Goal: Information Seeking & Learning: Learn about a topic

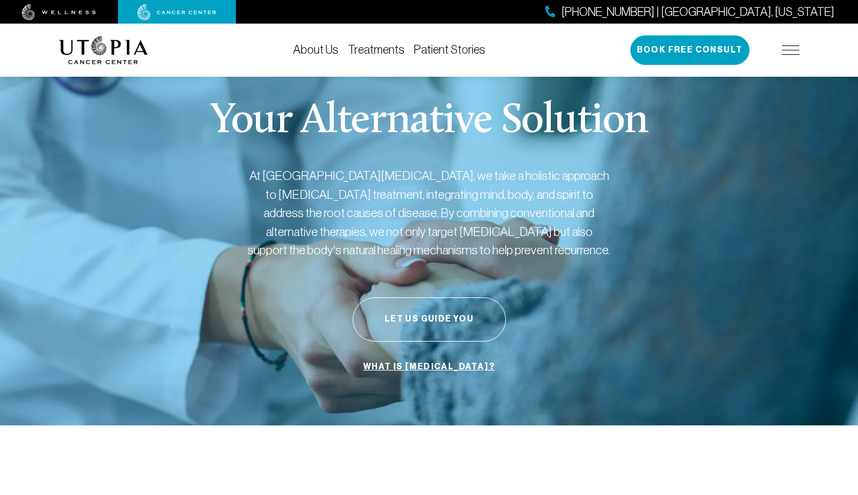
click at [788, 54] on img at bounding box center [791, 49] width 18 height 9
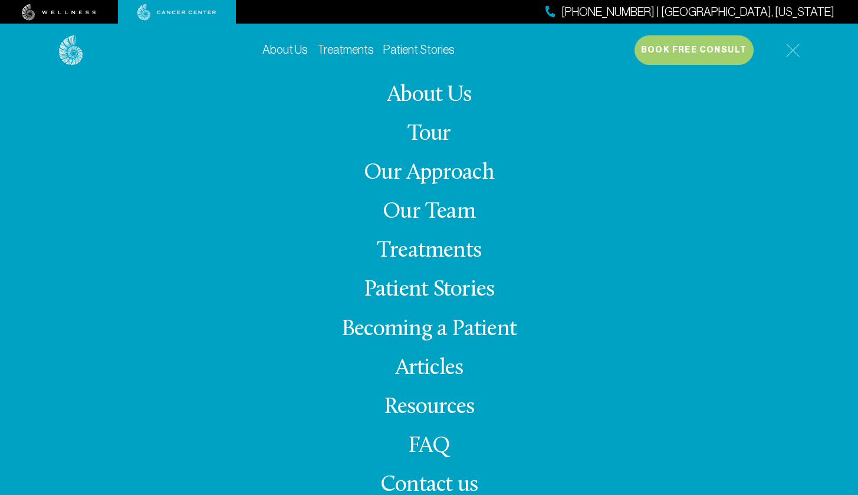
scroll to position [113, 0]
click at [432, 251] on link "Treatments" at bounding box center [429, 250] width 104 height 23
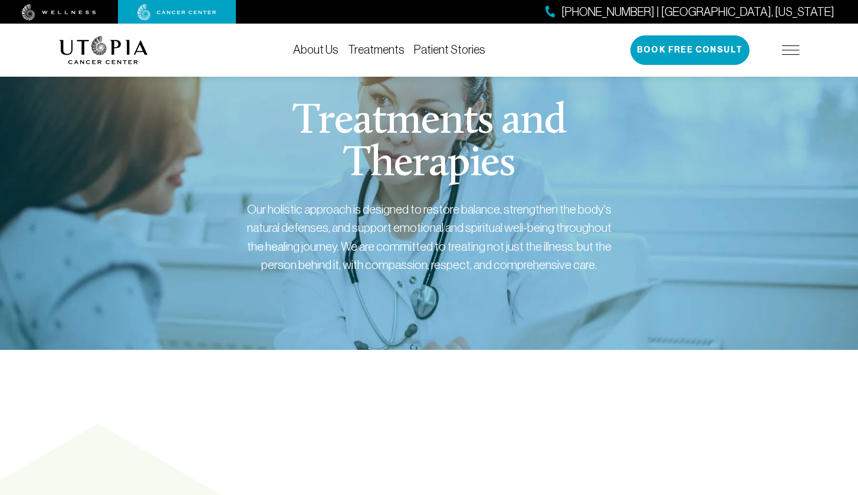
click at [373, 51] on link "Treatments" at bounding box center [376, 49] width 57 height 13
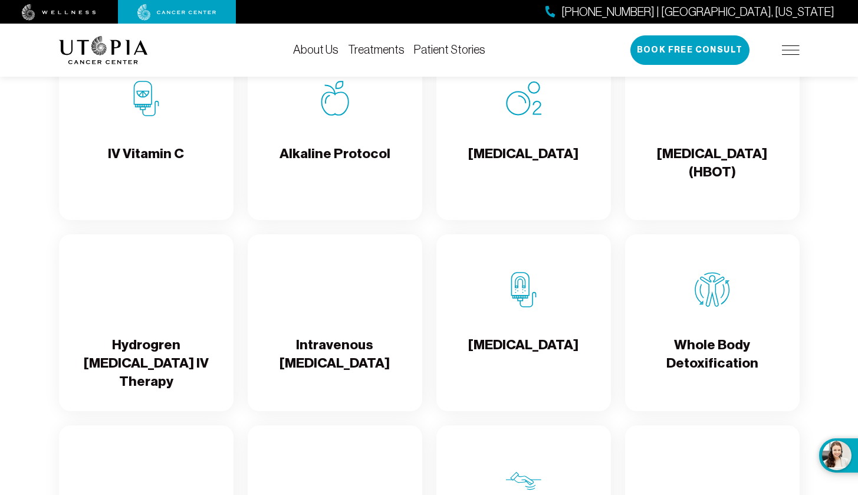
scroll to position [1215, 0]
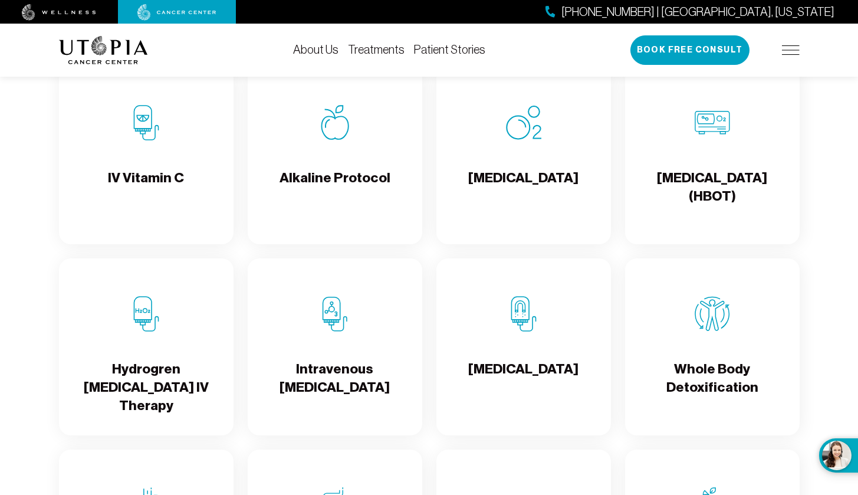
click at [148, 186] on h4 "IV Vitamin C" at bounding box center [146, 188] width 76 height 38
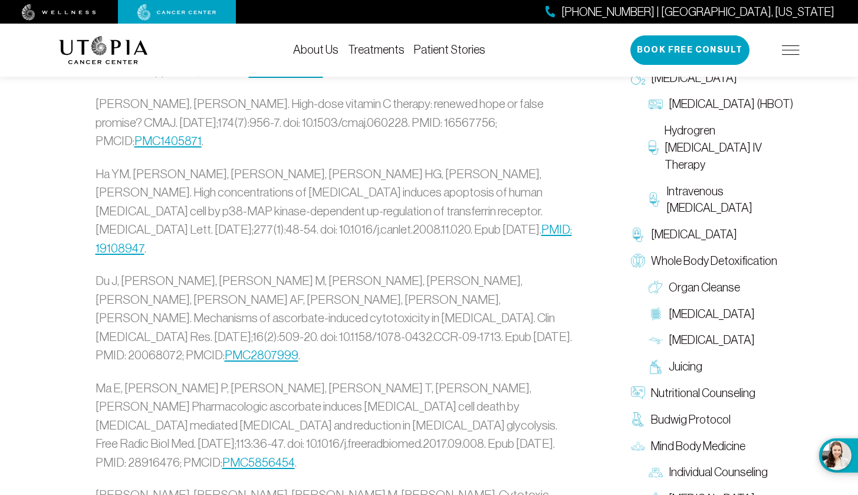
scroll to position [3579, 0]
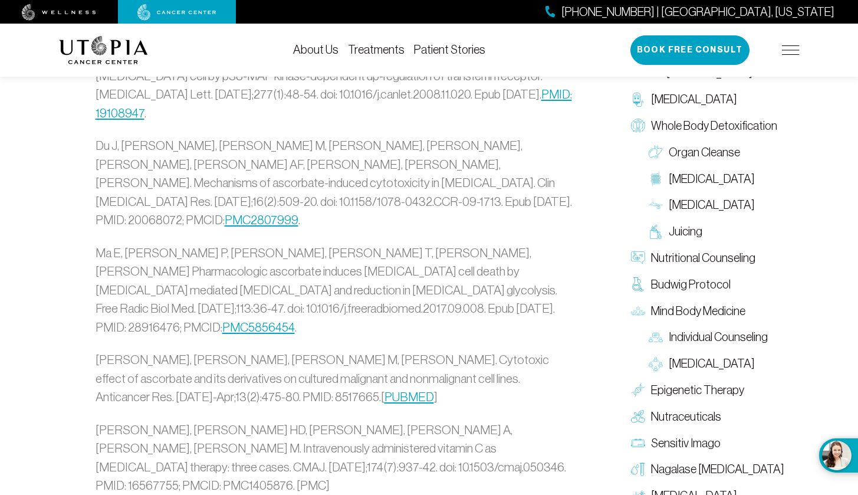
scroll to position [1215, 0]
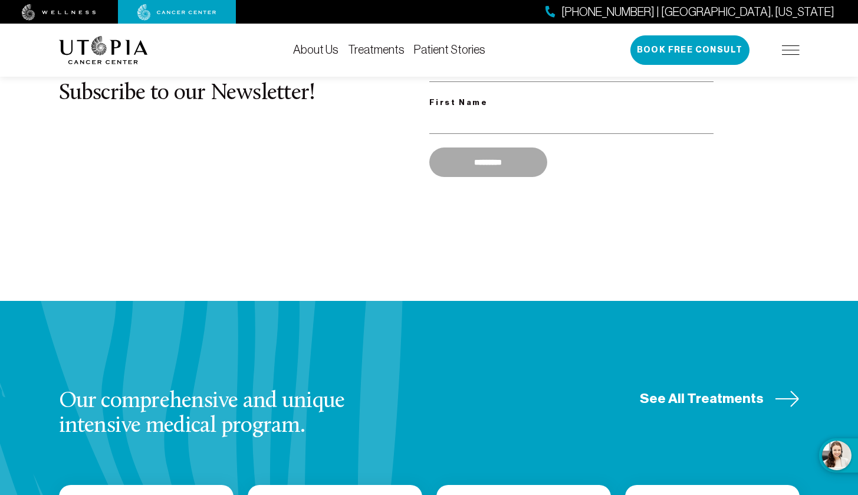
scroll to position [113, 0]
